Goal: Transaction & Acquisition: Download file/media

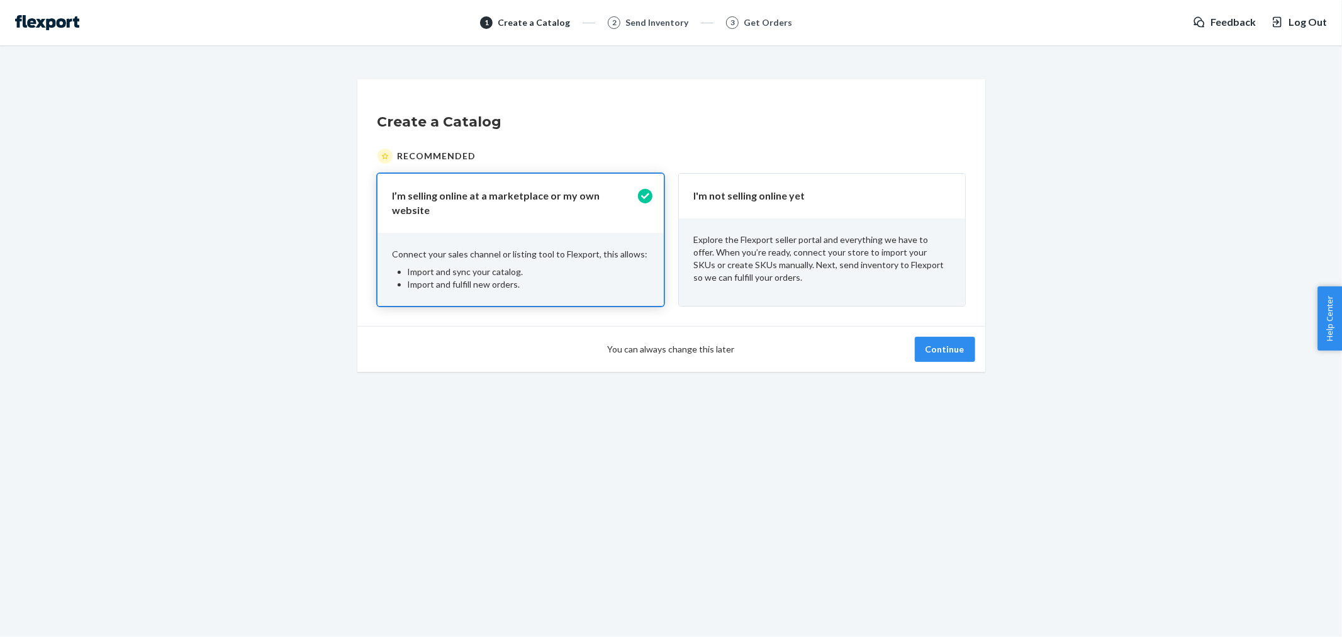
click at [798, 243] on p "Explore the Flexport seller portal and everything we have to offer. When you’re…" at bounding box center [822, 258] width 256 height 50
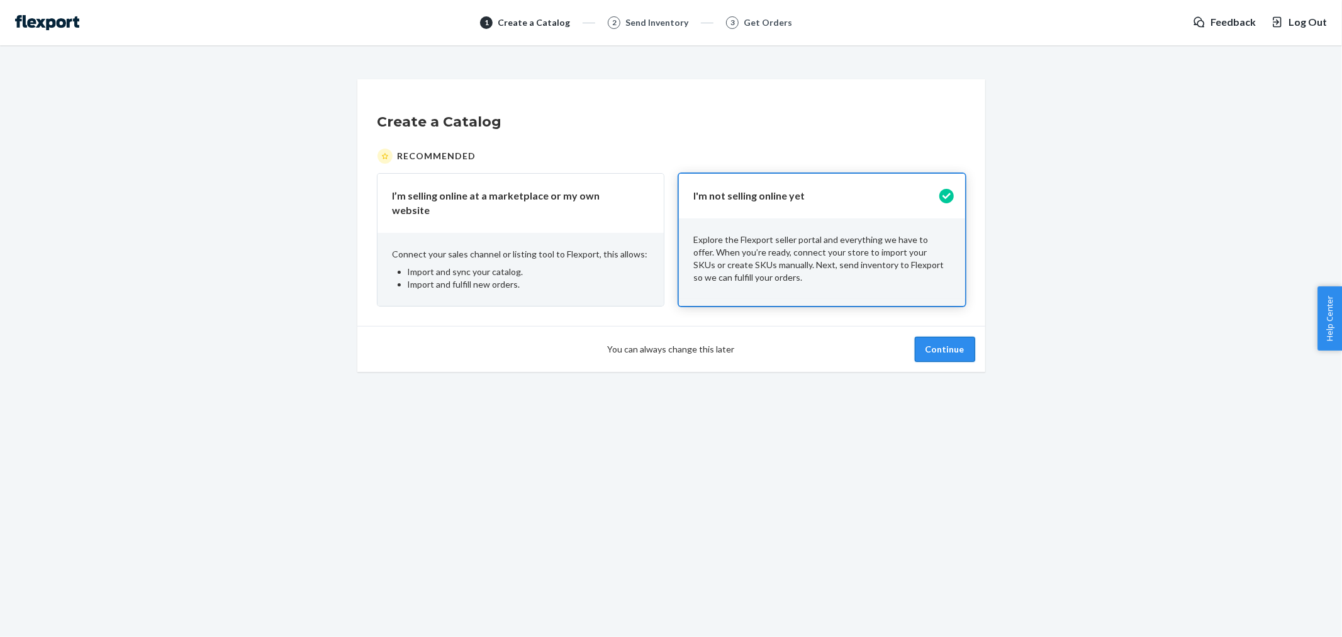
click at [942, 342] on button "Continue" at bounding box center [945, 349] width 60 height 25
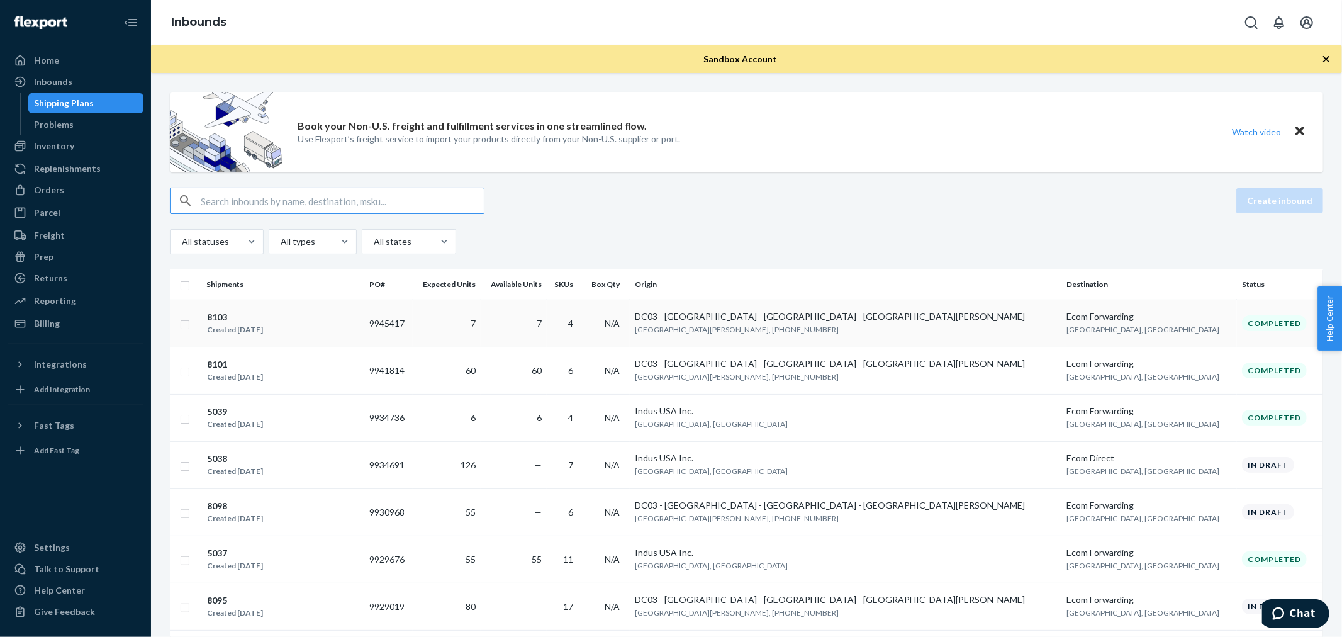
click at [235, 330] on div "Created [DATE]" at bounding box center [235, 329] width 56 height 13
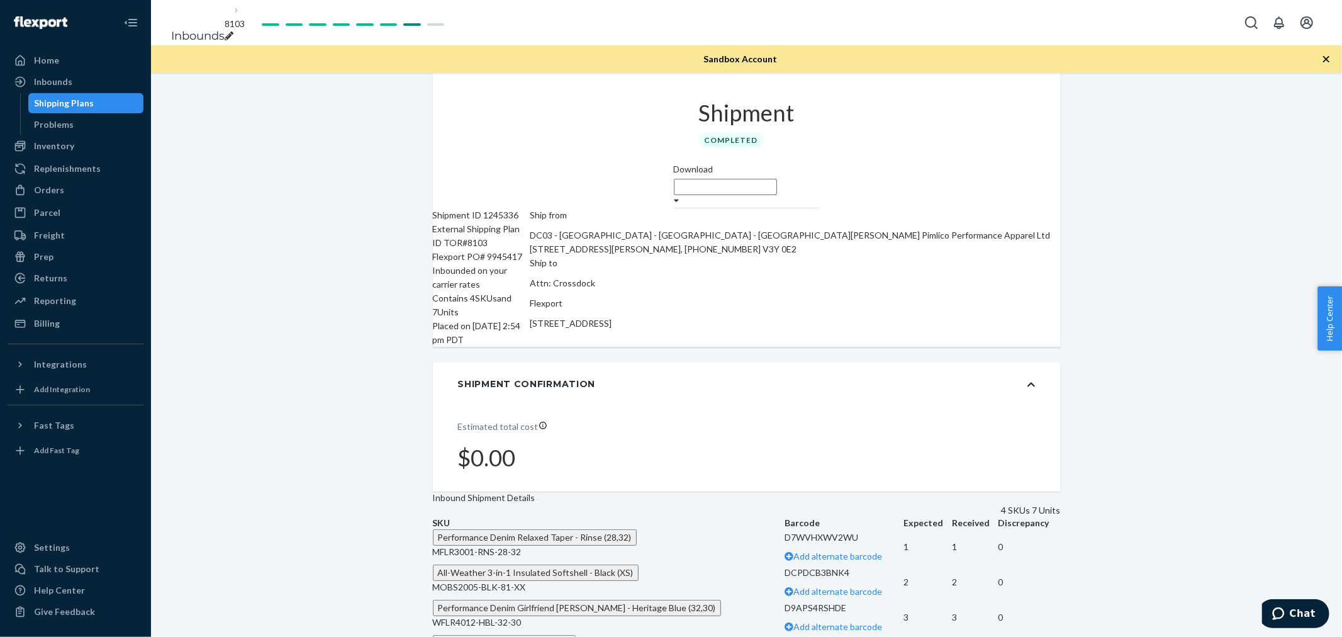
click at [679, 196] on icon at bounding box center [677, 200] width 6 height 9
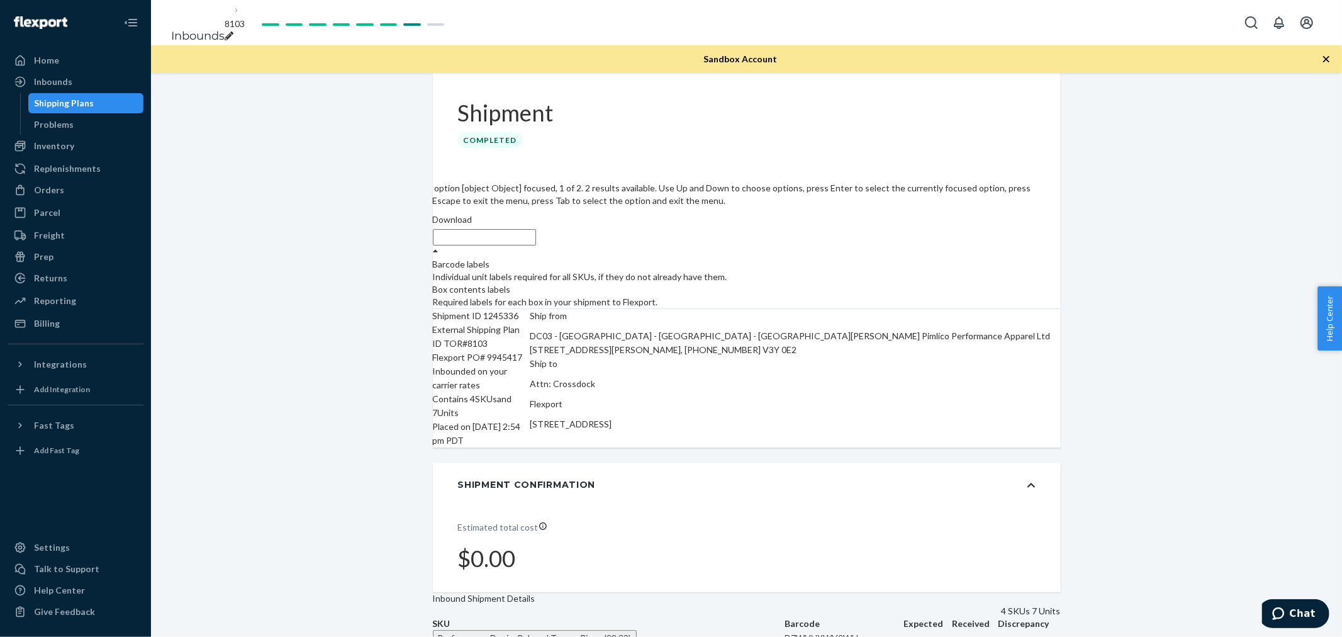
click at [1002, 271] on div "Individual unit labels required for all SKUs, if they do not already have them." at bounding box center [747, 277] width 628 height 13
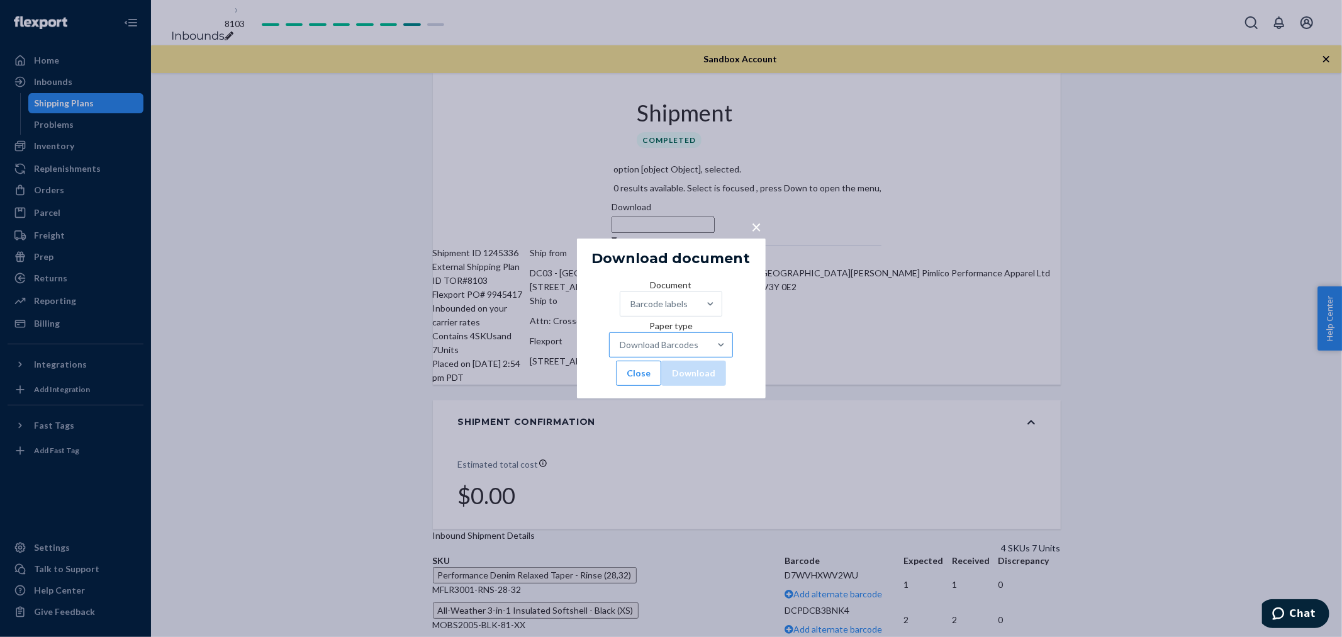
click at [677, 350] on div "Download Barcodes" at bounding box center [659, 344] width 79 height 13
click at [698, 350] on input "Paper type Download Barcodes" at bounding box center [698, 344] width 1 height 13
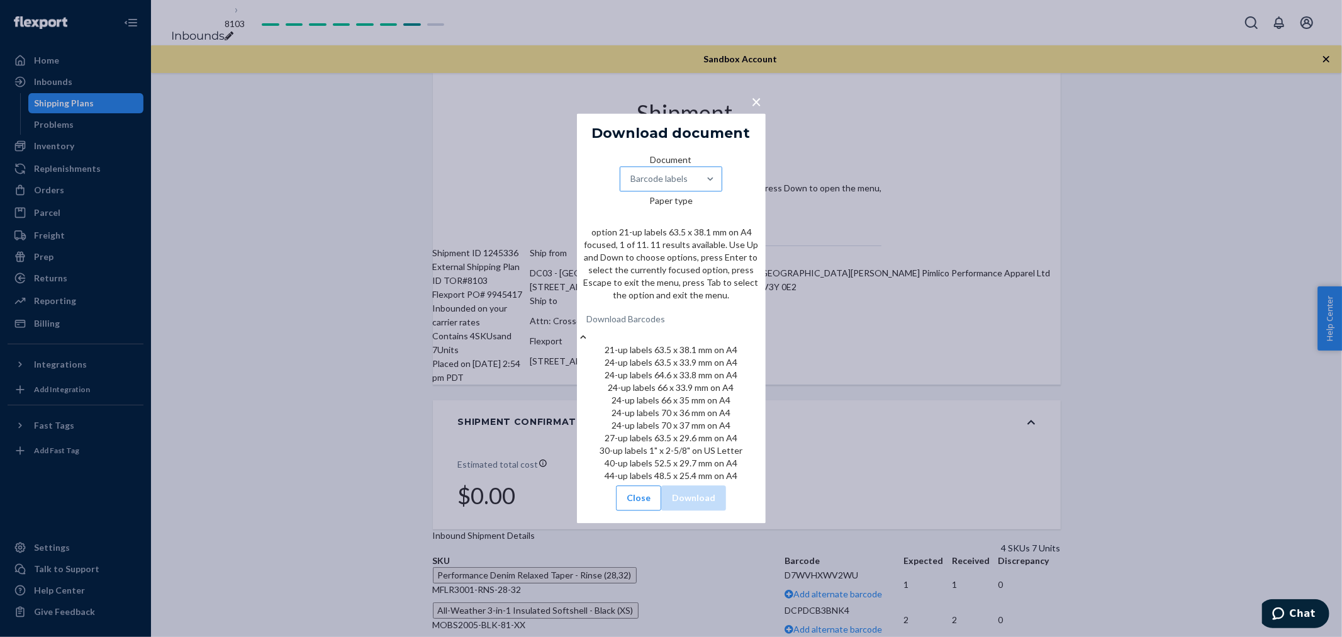
click at [699, 191] on div "Barcode labels" at bounding box center [659, 179] width 79 height 23
click at [689, 186] on input "Document Barcode labels" at bounding box center [688, 179] width 1 height 13
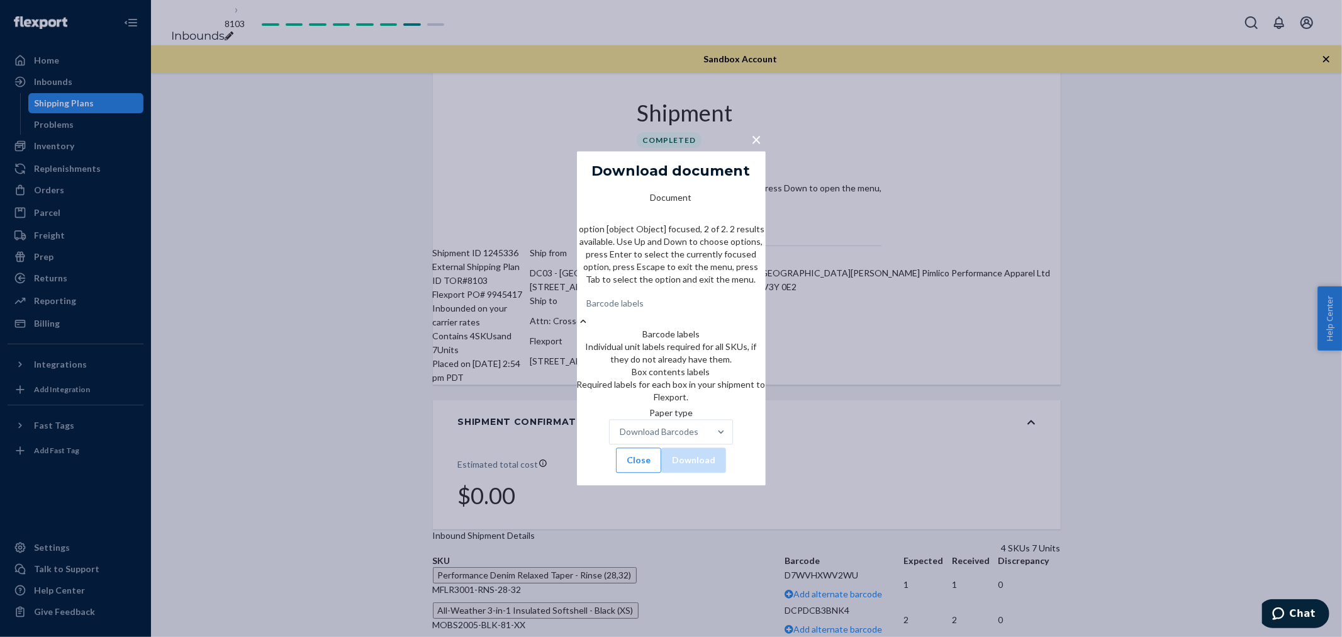
click at [672, 379] on div "Required labels for each box in your shipment to Flexport." at bounding box center [671, 391] width 189 height 25
click at [645, 310] on input "Document option [object Object] focused, 2 of 2. 2 results available. Use Up an…" at bounding box center [644, 304] width 1 height 13
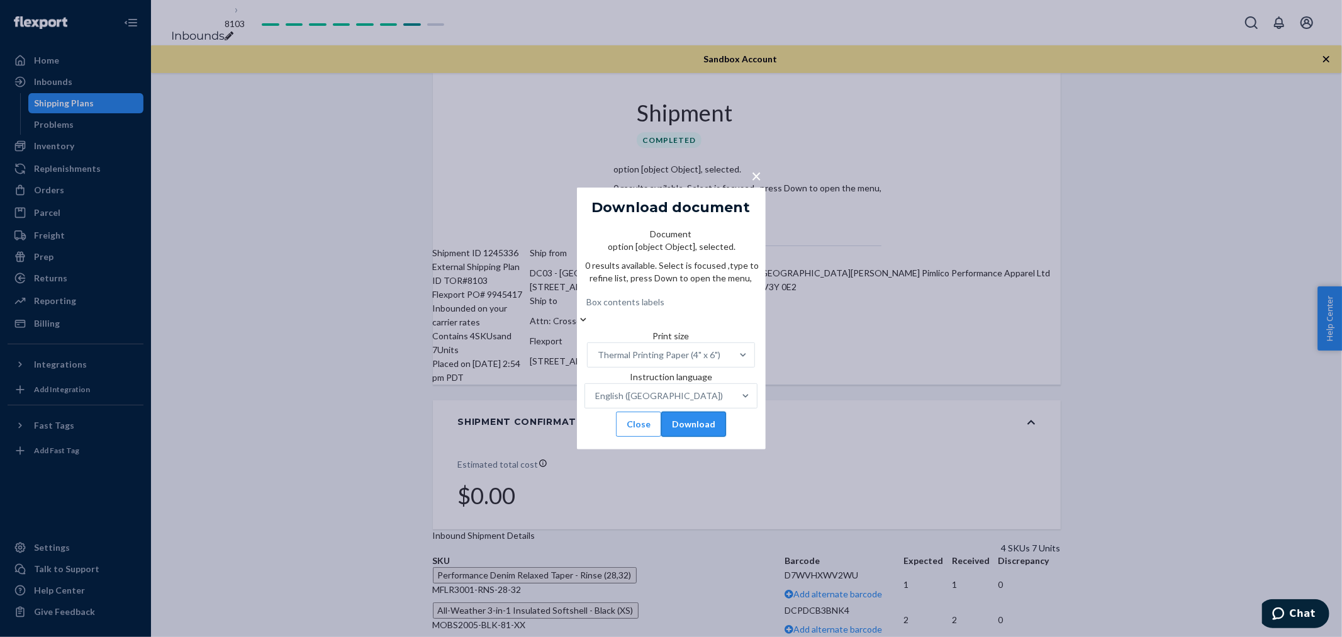
click at [713, 416] on button "Download" at bounding box center [693, 423] width 65 height 25
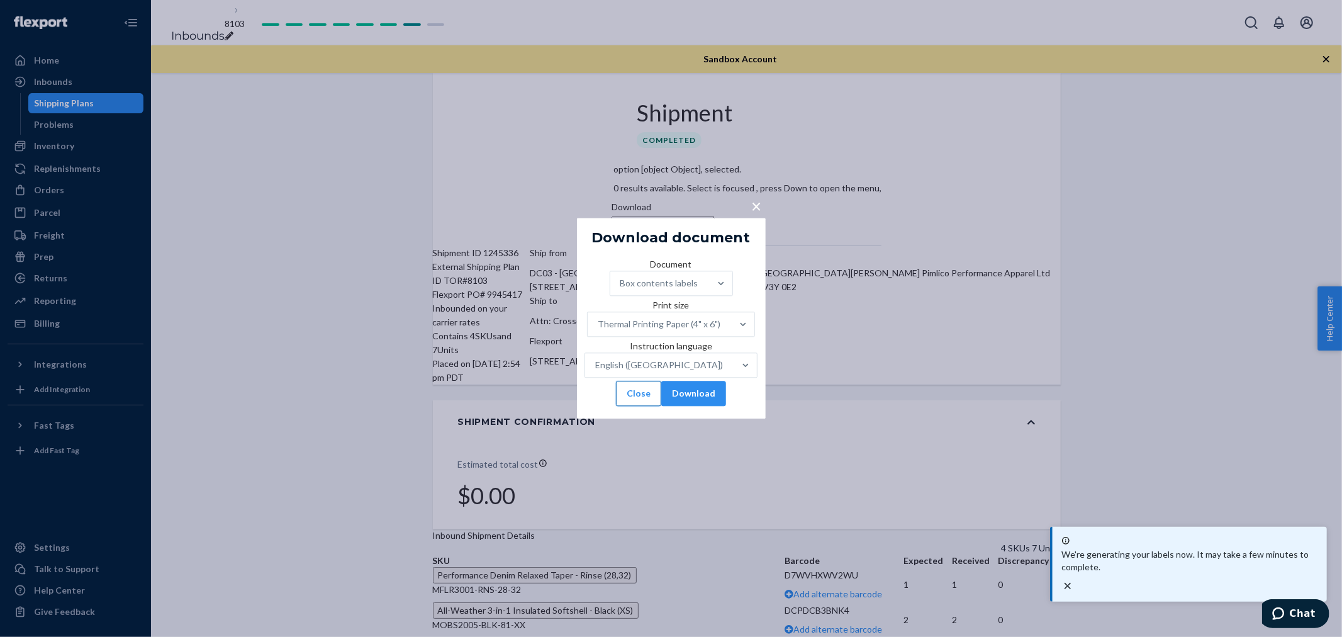
click at [645, 406] on button "Close" at bounding box center [638, 393] width 45 height 25
